Goal: Transaction & Acquisition: Subscribe to service/newsletter

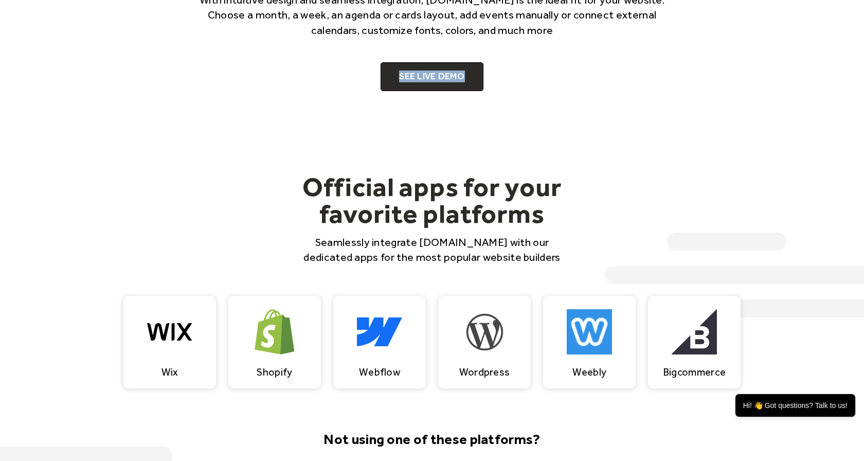
scroll to position [799, 0]
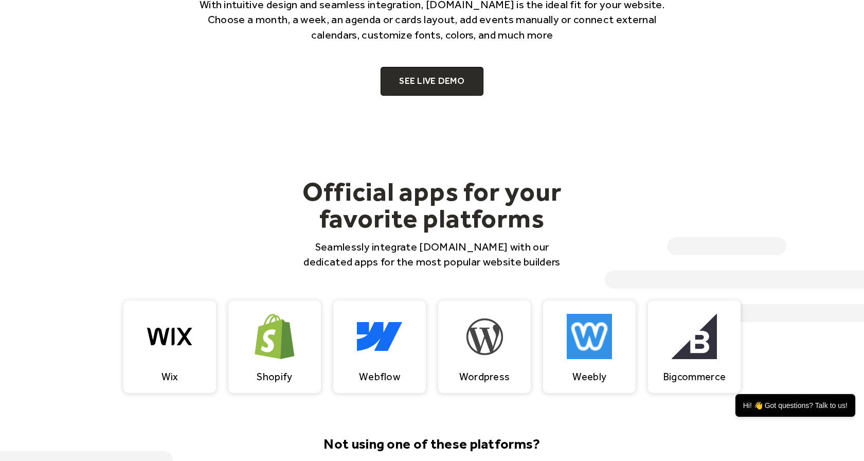
click at [504, 226] on h2 "Official apps for your favorite platforms" at bounding box center [432, 205] width 280 height 54
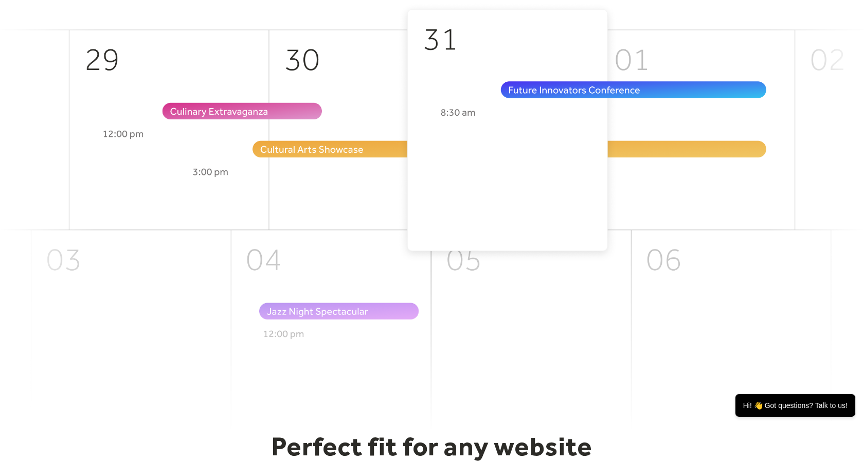
scroll to position [0, 0]
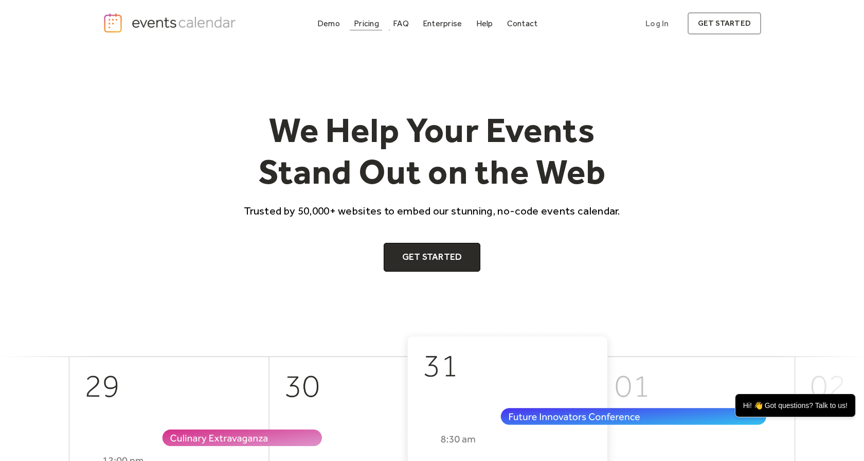
click at [364, 22] on div "Pricing" at bounding box center [366, 24] width 25 height 6
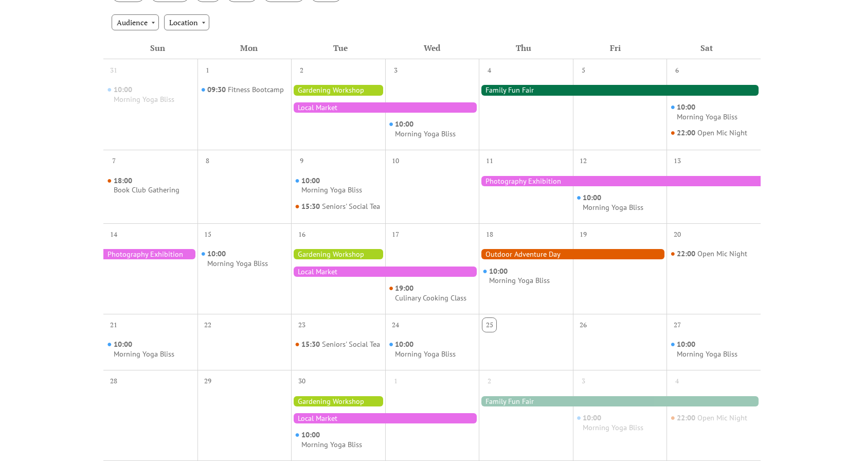
scroll to position [481, 0]
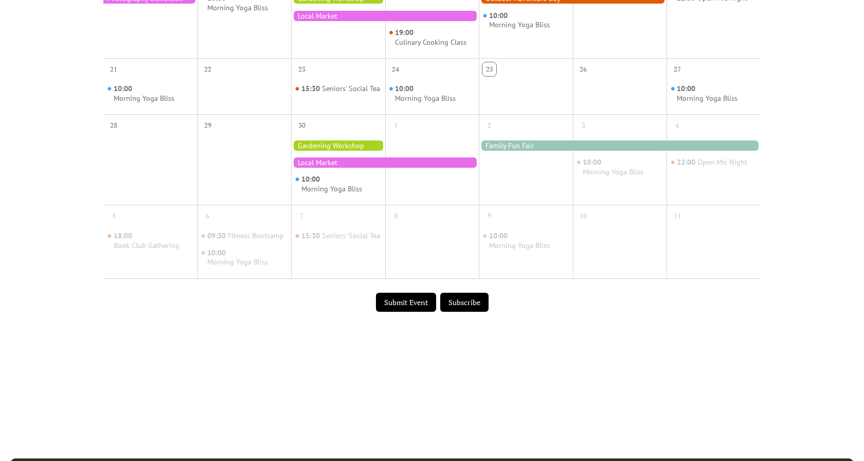
click at [458, 308] on button "Subscribe" at bounding box center [464, 303] width 48 height 20
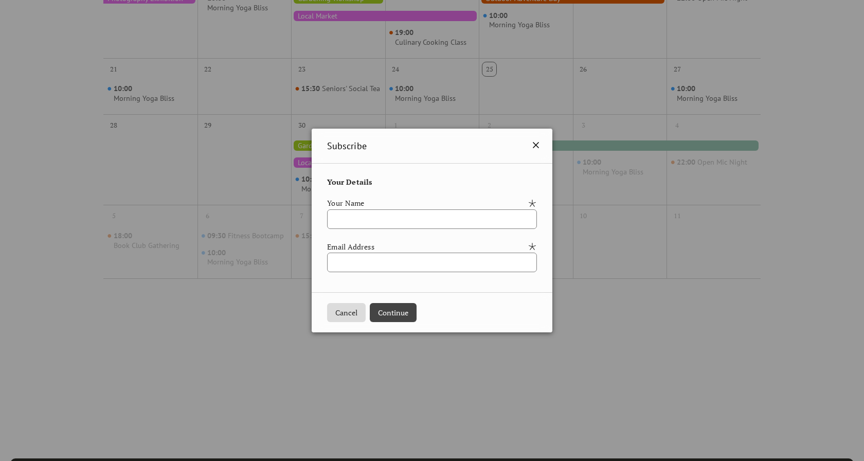
click at [539, 145] on icon at bounding box center [536, 145] width 6 height 6
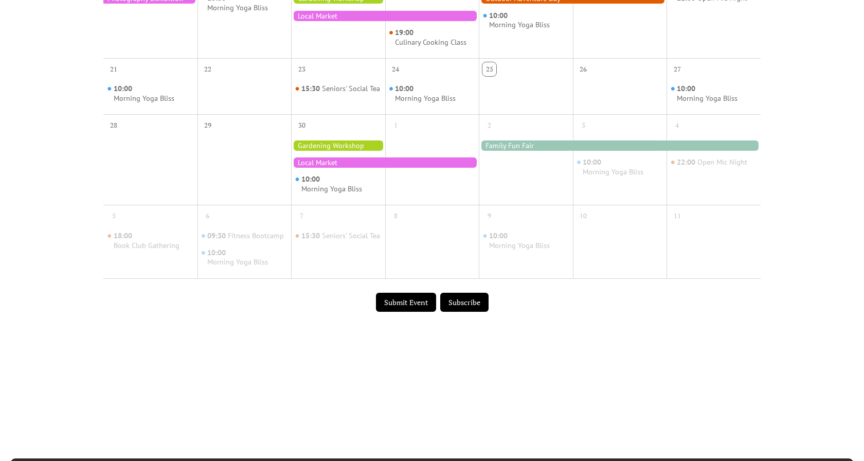
scroll to position [0, 0]
